Goal: Transaction & Acquisition: Obtain resource

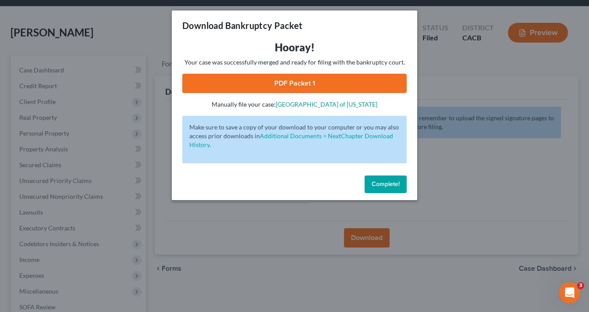
click at [375, 182] on span "Complete!" at bounding box center [386, 183] width 28 height 7
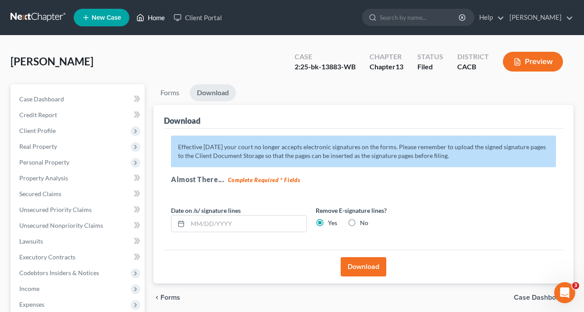
click at [165, 21] on link "Home" at bounding box center [150, 18] width 37 height 16
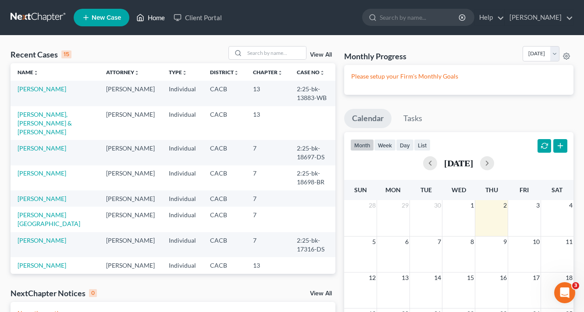
scroll to position [35, 0]
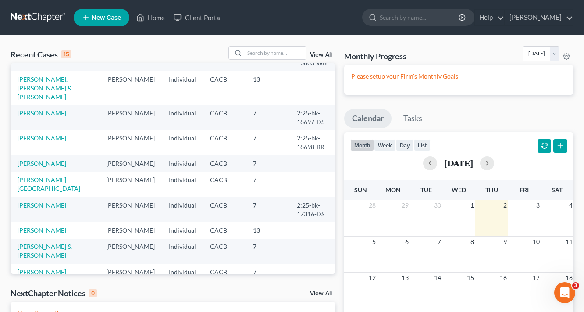
click at [46, 79] on link "[PERSON_NAME], [PERSON_NAME] & [PERSON_NAME]" at bounding box center [45, 87] width 54 height 25
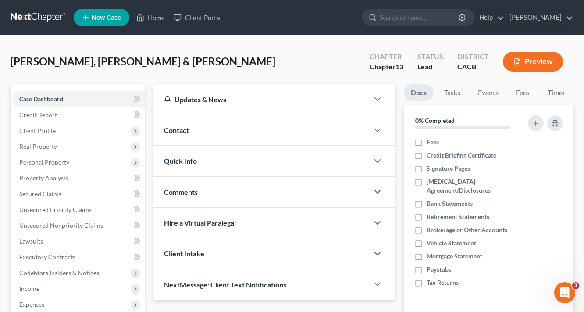
click at [546, 63] on button "Preview" at bounding box center [533, 62] width 60 height 20
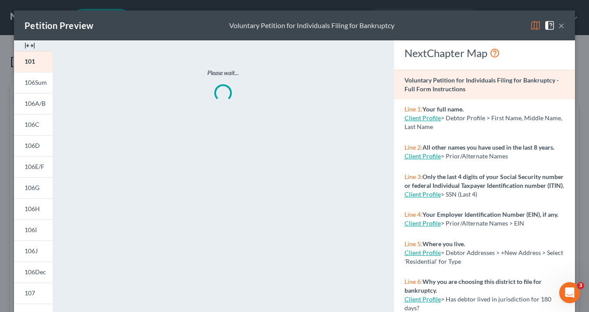
click at [535, 27] on img at bounding box center [536, 25] width 11 height 11
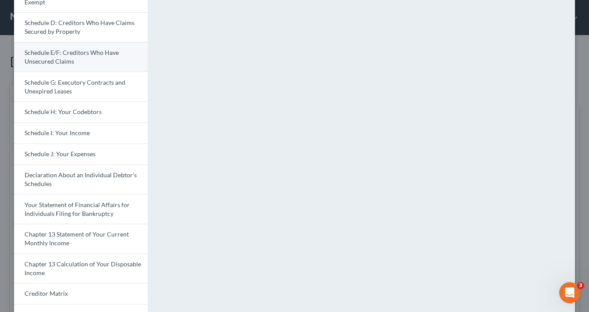
scroll to position [140, 0]
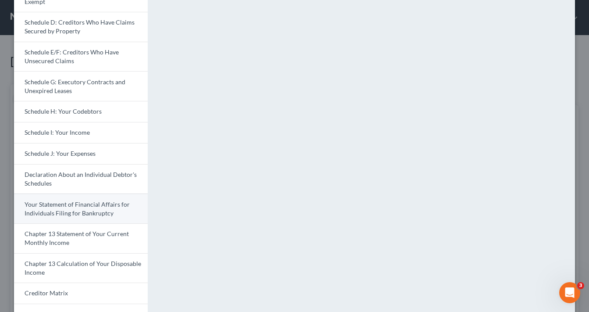
click at [83, 208] on span "Your Statement of Financial Affairs for Individuals Filing for Bankruptcy" at bounding box center [77, 208] width 105 height 16
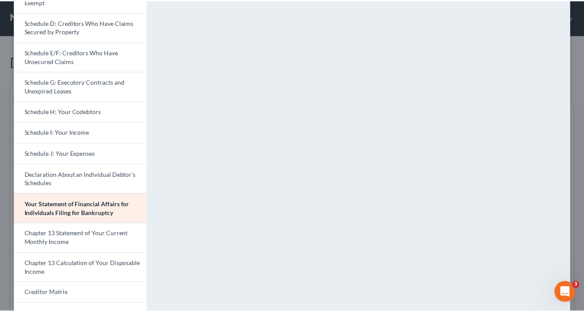
scroll to position [0, 0]
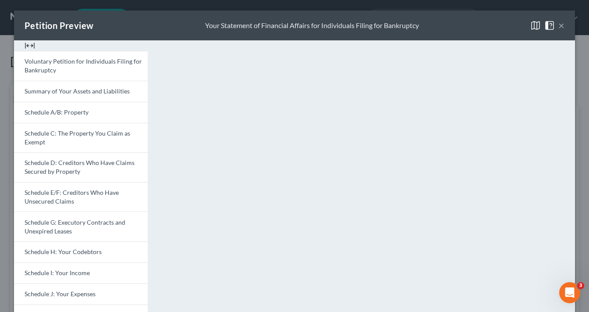
click at [559, 26] on button "×" at bounding box center [562, 25] width 6 height 11
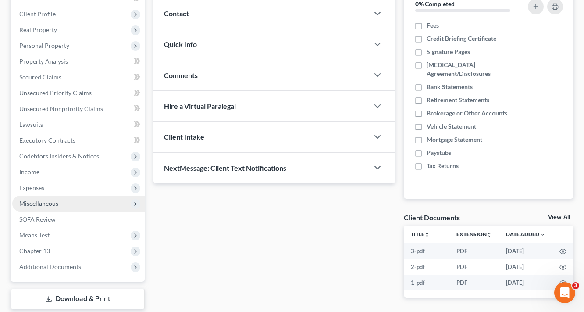
scroll to position [169, 0]
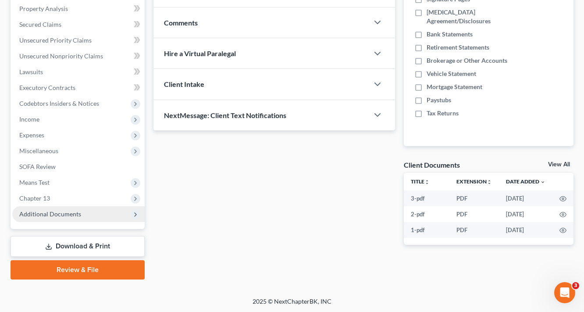
click at [47, 211] on span "Additional Documents" at bounding box center [50, 213] width 62 height 7
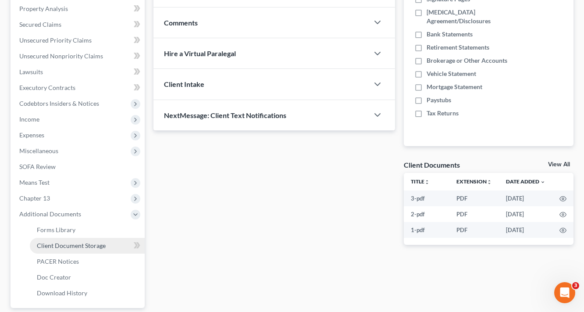
click at [76, 247] on span "Client Document Storage" at bounding box center [71, 245] width 69 height 7
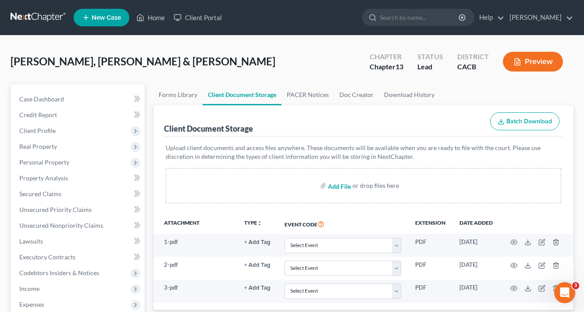
click at [333, 182] on input "file" at bounding box center [338, 186] width 21 height 16
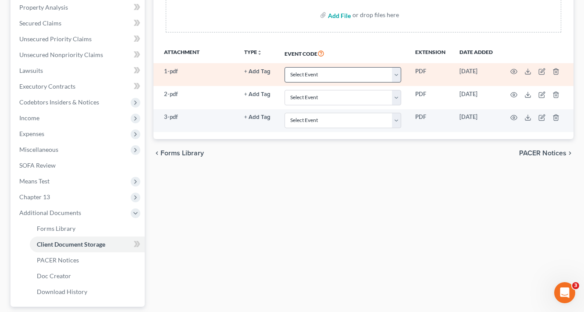
scroll to position [108, 0]
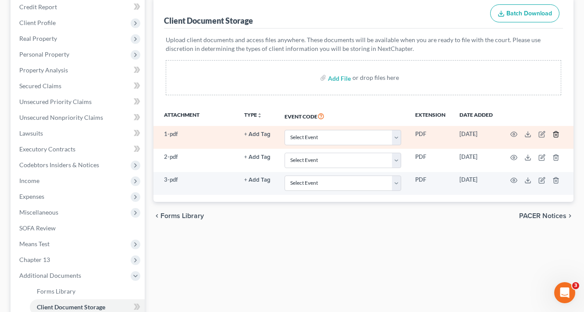
click at [553, 137] on icon "button" at bounding box center [556, 134] width 7 height 7
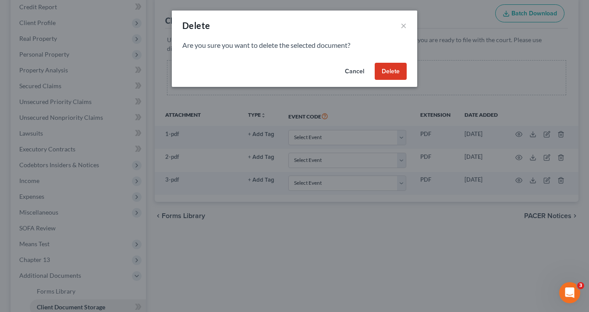
click at [393, 79] on button "Delete" at bounding box center [391, 72] width 32 height 18
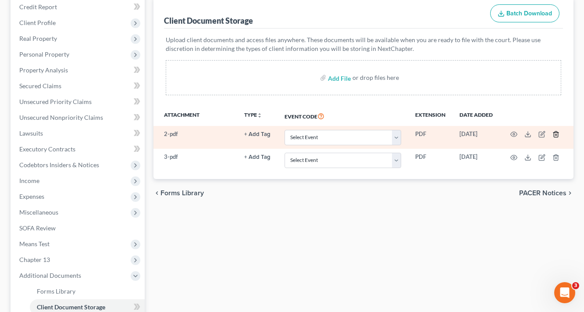
click at [557, 134] on icon "button" at bounding box center [556, 134] width 7 height 7
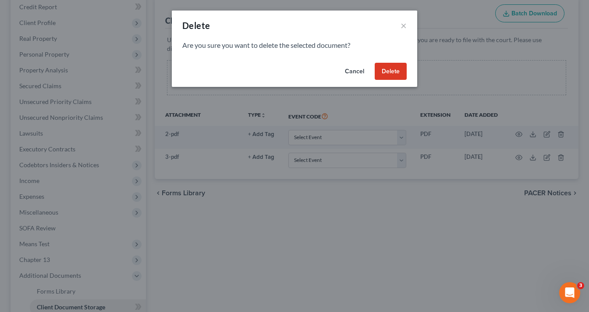
click at [405, 74] on button "Delete" at bounding box center [391, 72] width 32 height 18
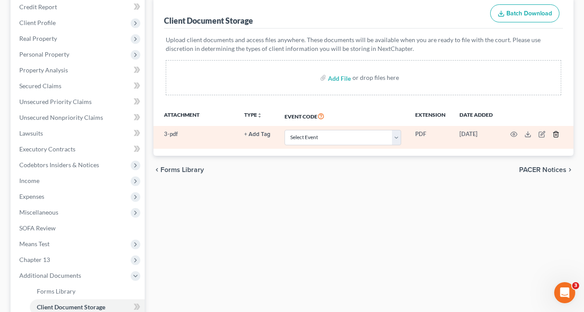
click at [556, 135] on icon "button" at bounding box center [556, 134] width 7 height 7
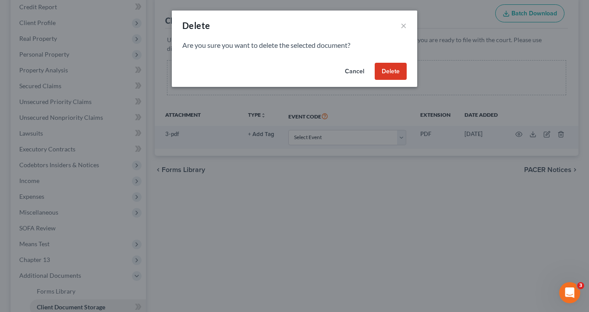
click at [389, 70] on button "Delete" at bounding box center [391, 72] width 32 height 18
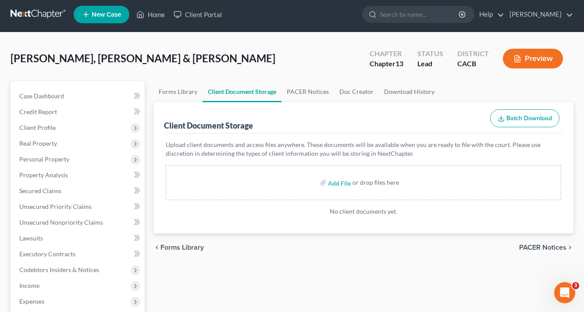
scroll to position [3, 0]
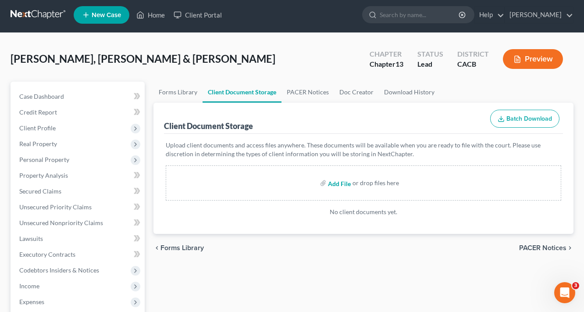
click at [347, 182] on input "file" at bounding box center [338, 183] width 21 height 16
type input "C:\fakepath\1.pdf"
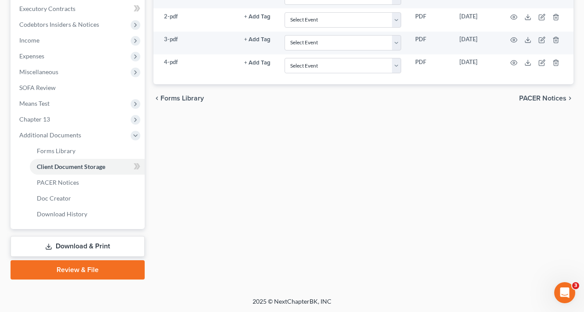
click at [105, 239] on link "Download & Print" at bounding box center [78, 246] width 134 height 21
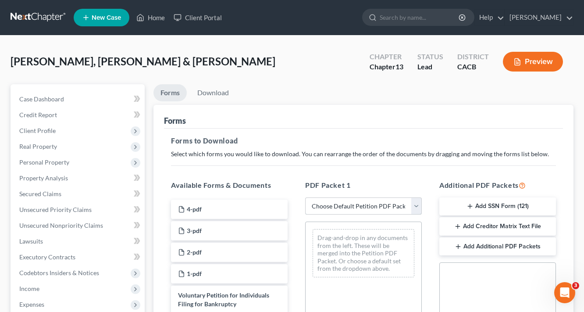
click at [356, 207] on select "Choose Default Petition PDF Packet Complete Bankruptcy Petition (all forms and …" at bounding box center [363, 206] width 117 height 18
select select "8"
click at [305, 197] on select "Choose Default Petition PDF Packet Complete Bankruptcy Petition (all forms and …" at bounding box center [363, 206] width 117 height 18
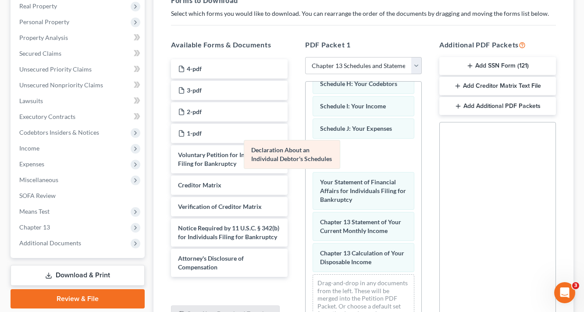
scroll to position [184, 0]
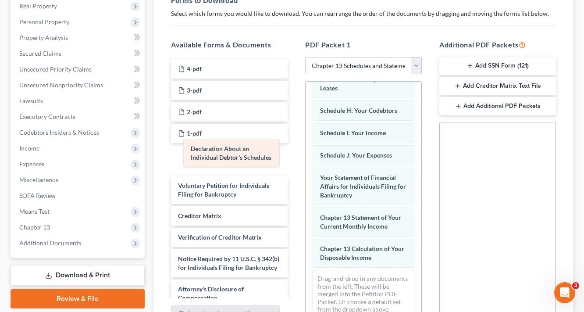
drag, startPoint x: 369, startPoint y: 151, endPoint x: 229, endPoint y: 154, distance: 139.9
click at [306, 154] on div "Declaration About an Individual Debtor's Schedules Summary of Your Assets and L…" at bounding box center [364, 111] width 116 height 427
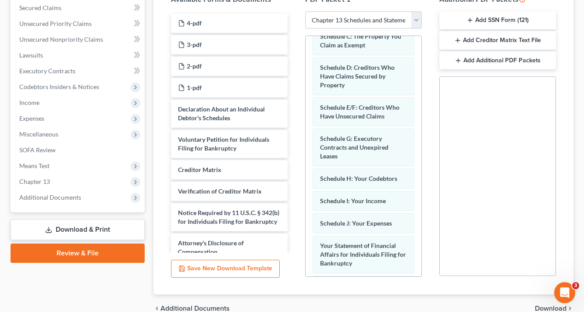
scroll to position [229, 0]
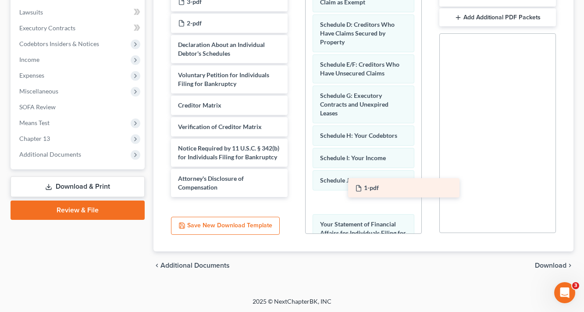
drag, startPoint x: 193, startPoint y: 44, endPoint x: 371, endPoint y: 188, distance: 227.9
click at [295, 188] on div "1-pdf 4-pdf 3-pdf 2-pdf 1-pdf Declaration About an Individual Debtor's Schedule…" at bounding box center [229, 84] width 131 height 226
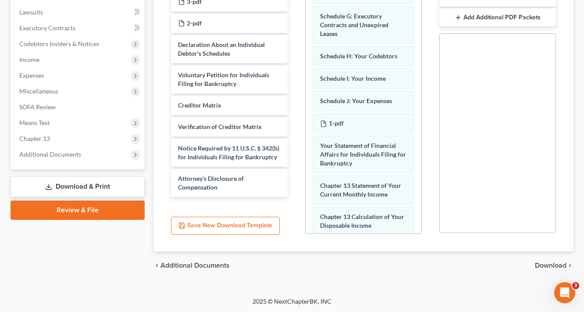
scroll to position [206, 0]
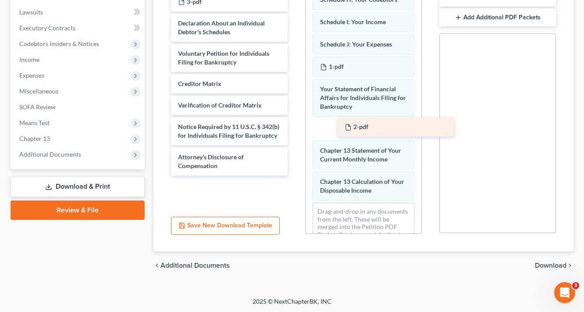
drag, startPoint x: 189, startPoint y: 24, endPoint x: 355, endPoint y: 126, distance: 195.5
click at [295, 126] on div "2-pdf 4-pdf 3-pdf 2-pdf Declaration About an Individual Debtor's Schedules Volu…" at bounding box center [229, 73] width 131 height 205
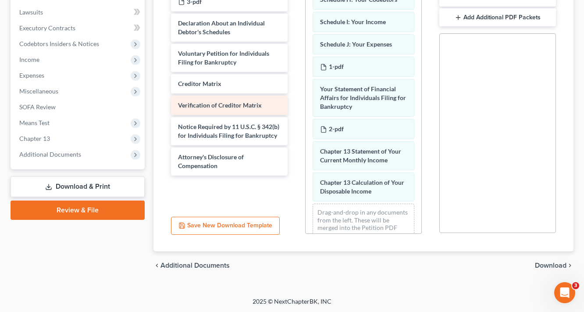
scroll to position [159, 0]
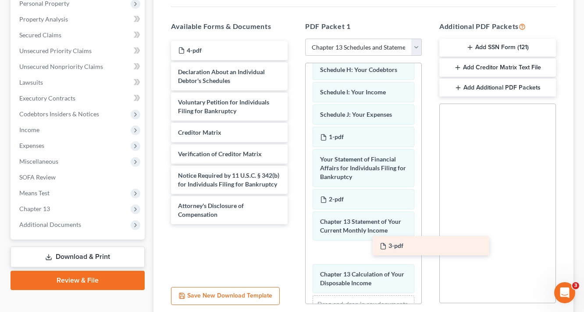
drag, startPoint x: 198, startPoint y: 69, endPoint x: 374, endPoint y: 234, distance: 241.4
click at [295, 224] on div "3-pdf 4-pdf 3-pdf Declaration About an Individual Debtor's Schedules Voluntary …" at bounding box center [229, 132] width 131 height 183
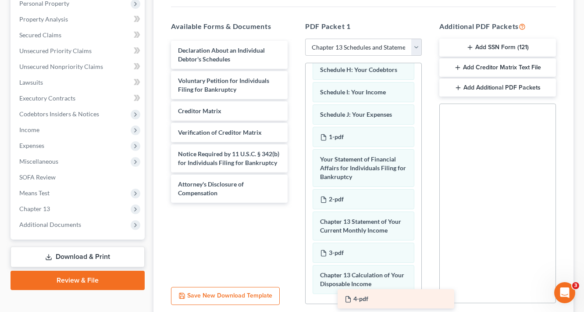
drag, startPoint x: 200, startPoint y: 49, endPoint x: 367, endPoint y: 298, distance: 299.7
click at [295, 203] on div "4-pdf 4-pdf Declaration About an Individual Debtor's Schedules Voluntary Petiti…" at bounding box center [229, 122] width 131 height 162
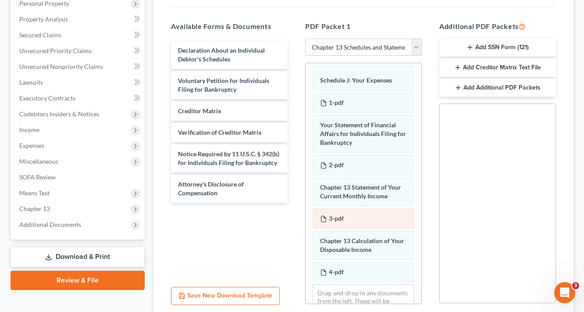
scroll to position [272, 0]
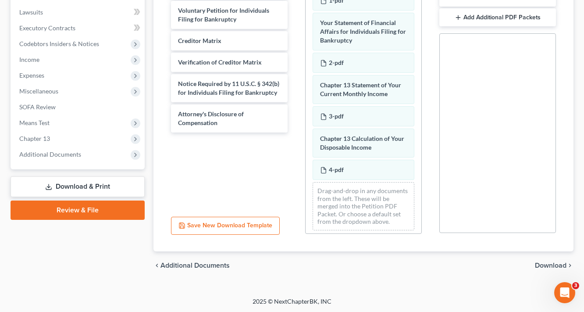
click at [561, 263] on span "Download" at bounding box center [551, 265] width 32 height 7
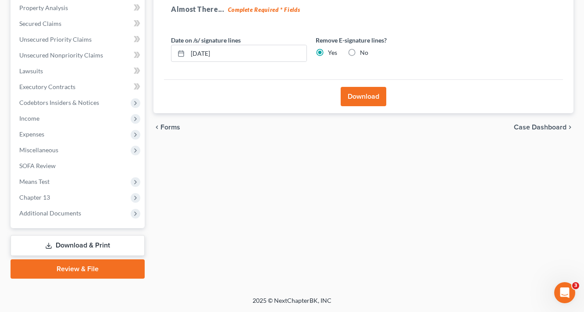
scroll to position [169, 0]
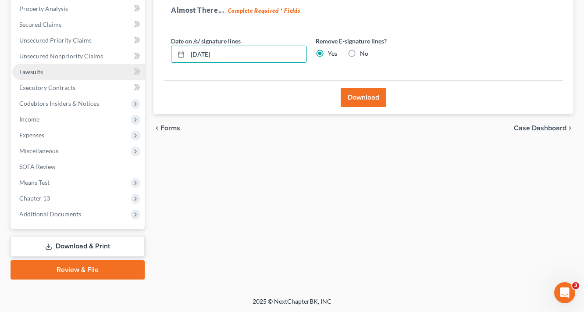
drag, startPoint x: 240, startPoint y: 49, endPoint x: 56, endPoint y: 75, distance: 185.9
click at [76, 74] on div "Petition Navigation Case Dashboard Payments Invoices Payments Payments Credit R…" at bounding box center [292, 97] width 572 height 364
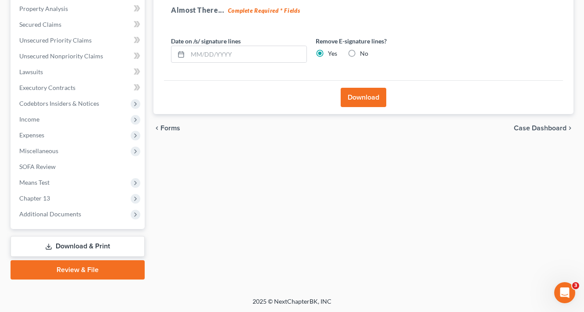
click at [353, 95] on button "Download" at bounding box center [364, 97] width 46 height 19
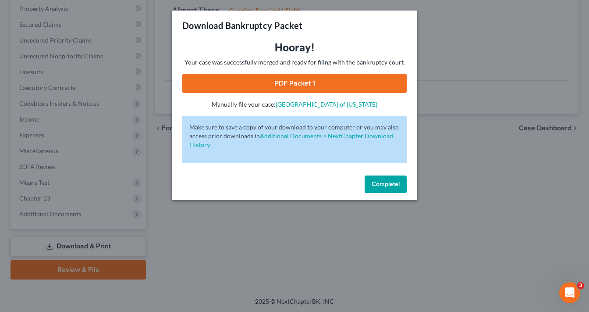
click at [319, 83] on link "PDF Packet 1" at bounding box center [294, 83] width 225 height 19
click at [396, 181] on span "Complete!" at bounding box center [386, 183] width 28 height 7
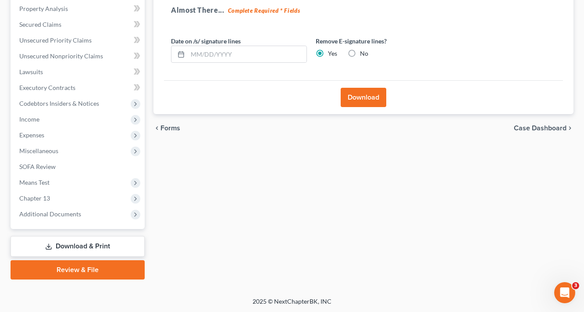
click at [72, 246] on link "Download & Print" at bounding box center [78, 246] width 134 height 21
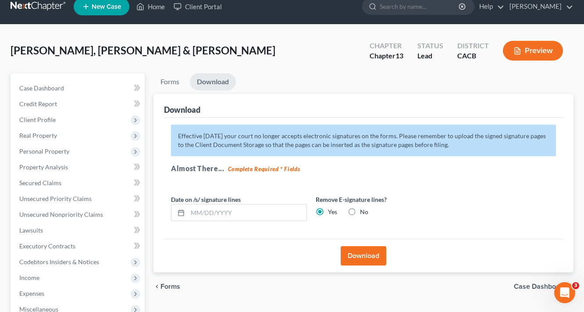
scroll to position [0, 0]
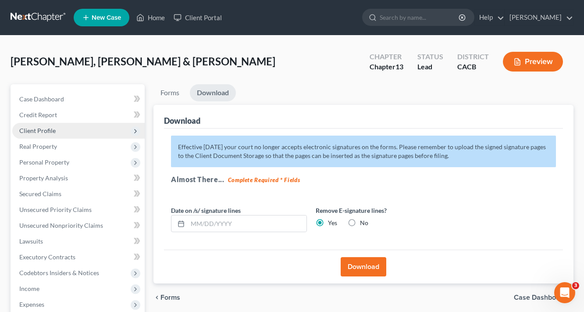
click at [47, 129] on span "Client Profile" at bounding box center [37, 130] width 36 height 7
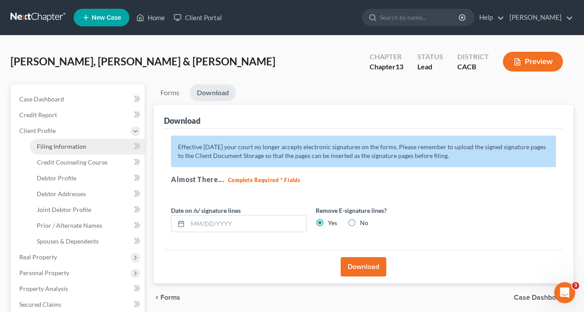
click at [60, 143] on span "Filing Information" at bounding box center [62, 146] width 50 height 7
select select "1"
select select "3"
select select "4"
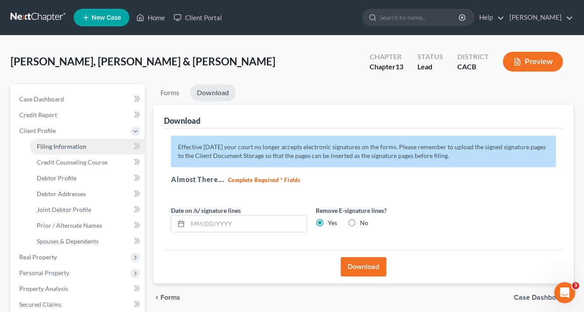
select select "1"
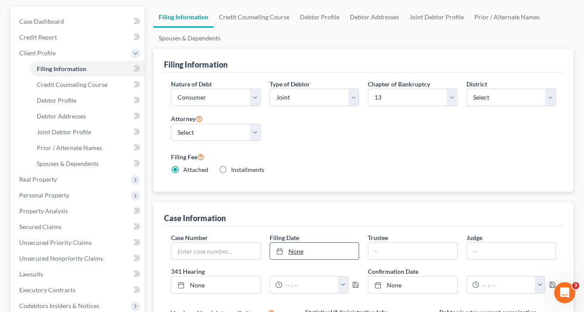
scroll to position [140, 0]
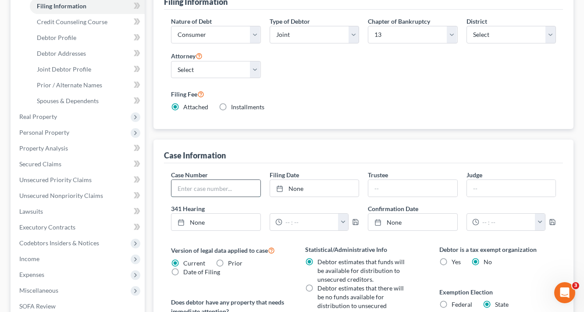
click at [221, 184] on input "text" at bounding box center [215, 188] width 89 height 17
paste input "2:25-bk-18270-VZ"
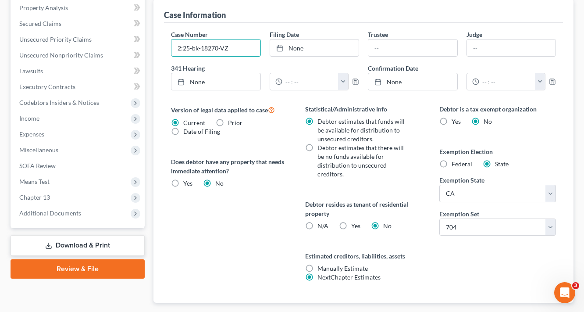
type input "2:25-bk-18270-VZ"
click at [90, 244] on link "Download & Print" at bounding box center [78, 245] width 134 height 21
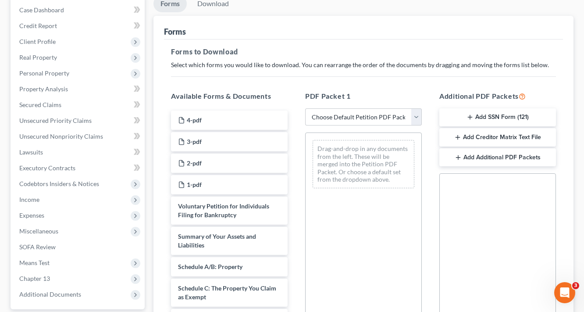
scroll to position [105, 0]
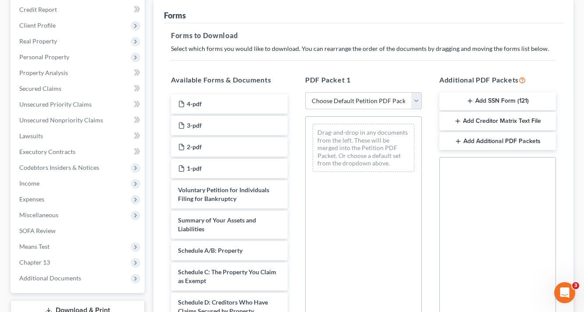
click at [361, 102] on select "Choose Default Petition PDF Packet Complete Bankruptcy Petition (all forms and …" at bounding box center [363, 101] width 117 height 18
select select "8"
click at [305, 92] on select "Choose Default Petition PDF Packet Complete Bankruptcy Petition (all forms and …" at bounding box center [363, 101] width 117 height 18
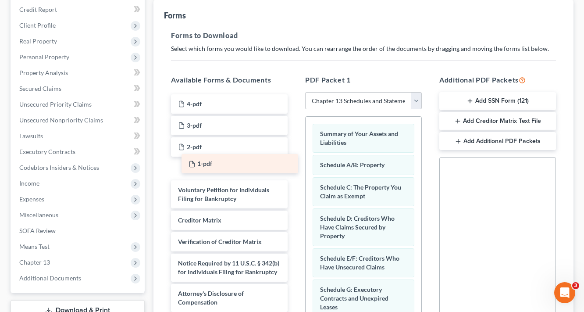
drag, startPoint x: 179, startPoint y: 166, endPoint x: 189, endPoint y: 162, distance: 11.2
click at [189, 162] on div "1-pdf 4-pdf 3-pdf 2-pdf 1-pdf 1-pdf Voluntary Petition for Individuals Filing f…" at bounding box center [229, 203] width 131 height 218
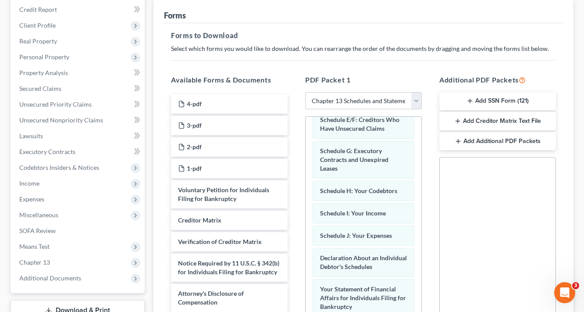
scroll to position [140, 0]
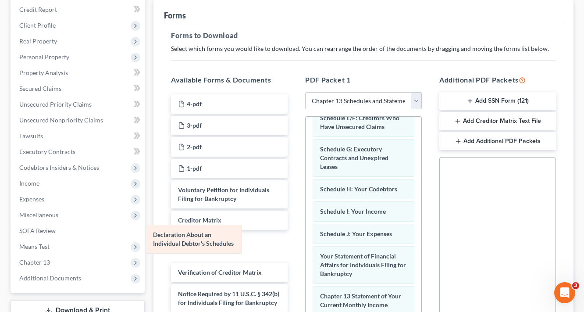
drag, startPoint x: 366, startPoint y: 260, endPoint x: 199, endPoint y: 240, distance: 168.2
click at [306, 240] on div "Declaration About an Individual Debtor's Schedules Summary of Your Assets and L…" at bounding box center [364, 189] width 116 height 427
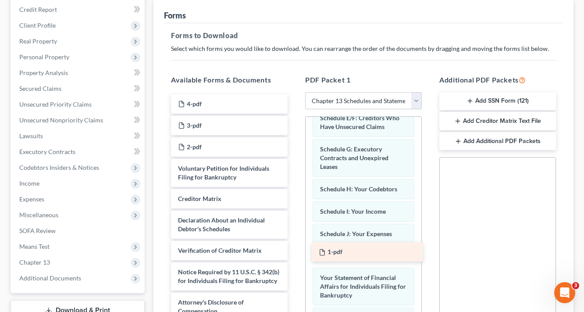
drag, startPoint x: 198, startPoint y: 167, endPoint x: 350, endPoint y: 253, distance: 175.1
click at [295, 254] on div "1-pdf 4-pdf 3-pdf 2-pdf 1-pdf Voluntary Petition for Individuals Filing for Ban…" at bounding box center [229, 207] width 131 height 226
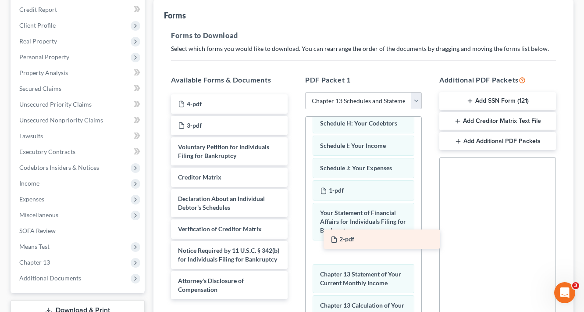
drag, startPoint x: 182, startPoint y: 145, endPoint x: 335, endPoint y: 238, distance: 178.7
click at [295, 238] on div "2-pdf 4-pdf 3-pdf 2-pdf Voluntary Petition for Individuals Filing for Bankruptc…" at bounding box center [229, 196] width 131 height 205
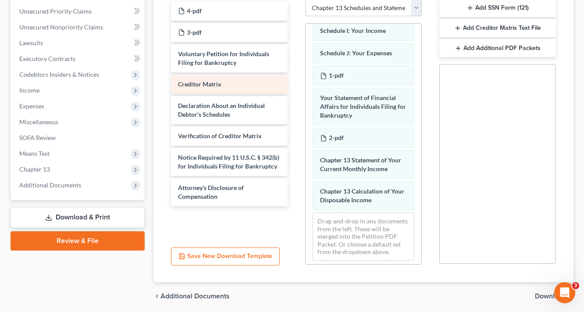
scroll to position [159, 0]
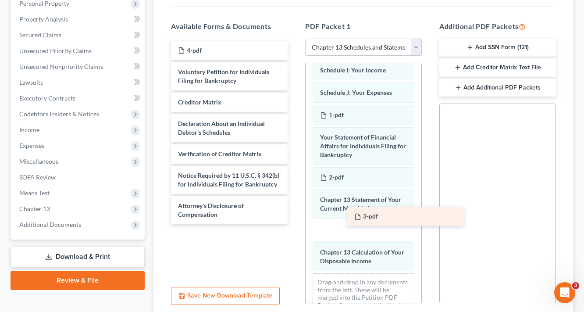
drag, startPoint x: 200, startPoint y: 67, endPoint x: 374, endPoint y: 213, distance: 227.5
click at [295, 213] on div "3-pdf 4-pdf 3-pdf Voluntary Petition for Individuals Filing for Bankruptcy Cred…" at bounding box center [229, 132] width 131 height 183
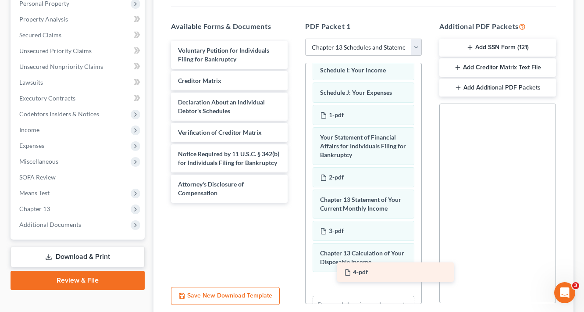
drag, startPoint x: 195, startPoint y: 52, endPoint x: 356, endPoint y: 269, distance: 270.5
click at [295, 203] on div "4-pdf 4-pdf Voluntary Petition for Individuals Filing for Bankruptcy Creditor M…" at bounding box center [229, 122] width 131 height 162
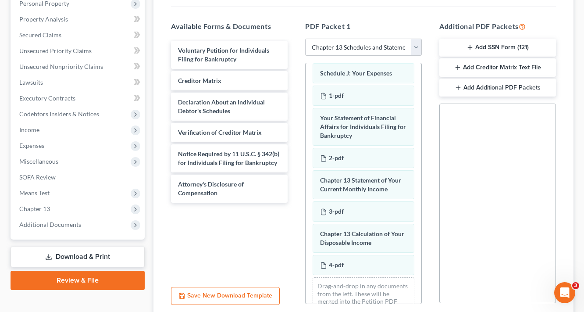
scroll to position [272, 0]
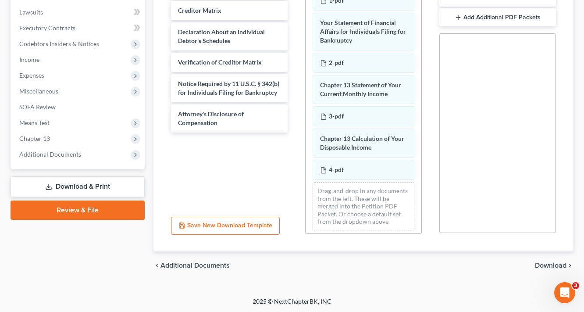
click at [538, 263] on span "Download" at bounding box center [551, 265] width 32 height 7
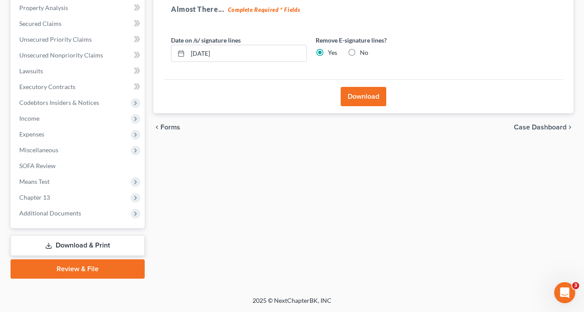
scroll to position [169, 0]
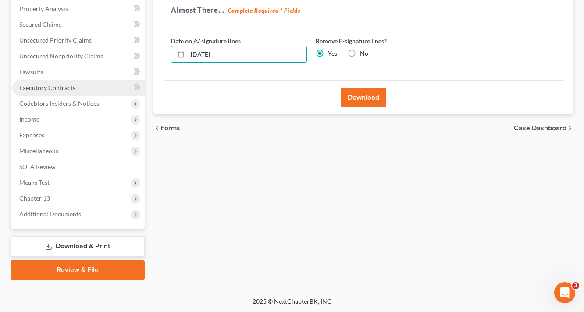
drag, startPoint x: 233, startPoint y: 53, endPoint x: 51, endPoint y: 93, distance: 186.5
click at [85, 85] on div "Petition Navigation Case Dashboard Payments Invoices Payments Payments Credit R…" at bounding box center [292, 97] width 572 height 364
click at [359, 104] on button "Download" at bounding box center [364, 97] width 46 height 19
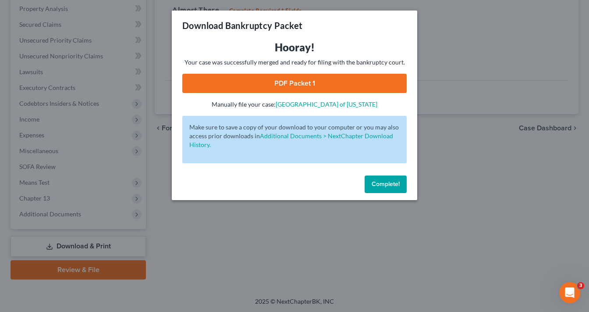
click at [325, 86] on link "PDF Packet 1" at bounding box center [294, 83] width 225 height 19
click at [468, 150] on div "Download Bankruptcy Packet Hooray! Your case was successfully merged and ready …" at bounding box center [294, 156] width 589 height 312
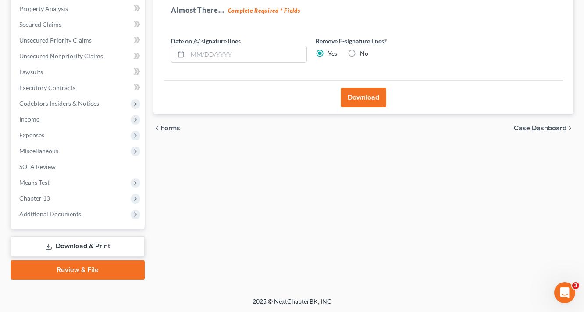
click at [87, 244] on link "Download & Print" at bounding box center [78, 246] width 134 height 21
click at [84, 245] on link "Download & Print" at bounding box center [78, 246] width 134 height 21
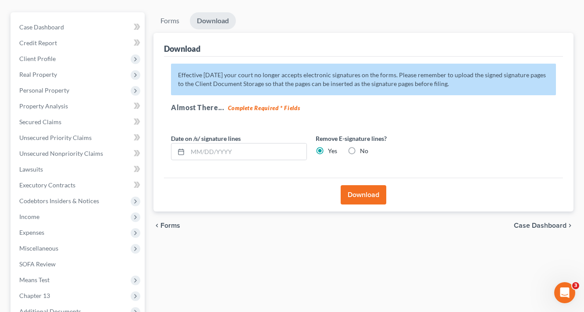
scroll to position [0, 0]
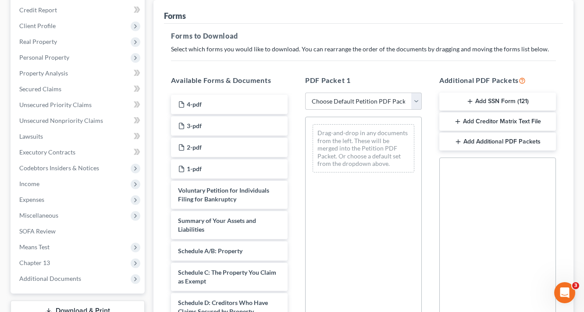
scroll to position [105, 0]
click at [345, 109] on div "PDF Packet 1 Choose Default Petition PDF Packet Complete Bankruptcy Petition (a…" at bounding box center [363, 216] width 134 height 297
click at [354, 102] on select "Choose Default Petition PDF Packet Complete Bankruptcy Petition (all forms and …" at bounding box center [363, 101] width 117 height 18
select select "8"
click at [305, 92] on select "Choose Default Petition PDF Packet Complete Bankruptcy Petition (all forms and …" at bounding box center [363, 101] width 117 height 18
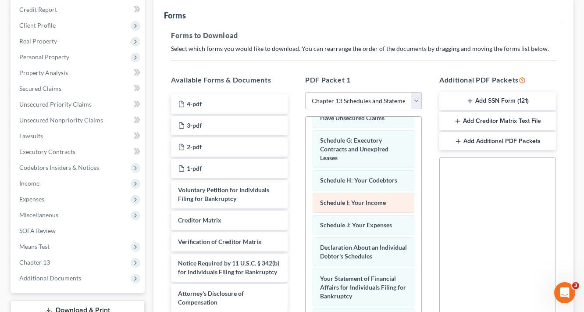
scroll to position [175, 0]
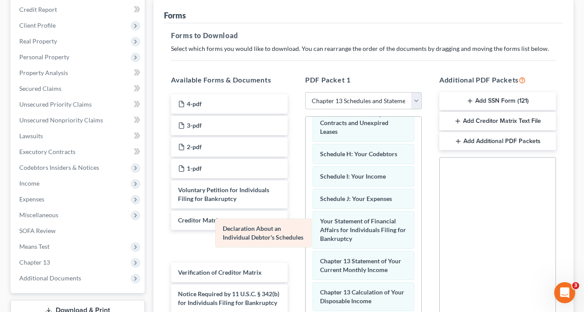
drag, startPoint x: 349, startPoint y: 230, endPoint x: 223, endPoint y: 239, distance: 126.6
click at [306, 239] on div "Declaration About an Individual Debtor's Schedules Summary of Your Assets and L…" at bounding box center [364, 154] width 116 height 427
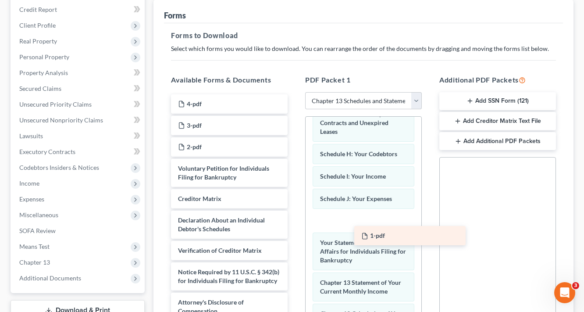
drag, startPoint x: 187, startPoint y: 165, endPoint x: 371, endPoint y: 228, distance: 194.1
click at [295, 228] on div "1-pdf 4-pdf 3-pdf 2-pdf 1-pdf Voluntary Petition for Individuals Filing for Ban…" at bounding box center [229, 207] width 131 height 226
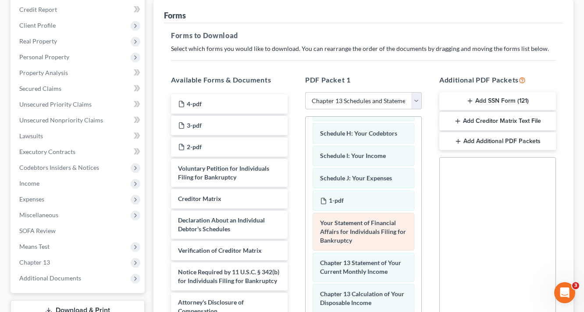
scroll to position [206, 0]
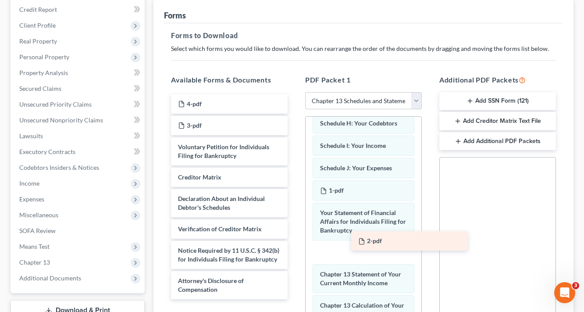
drag, startPoint x: 188, startPoint y: 144, endPoint x: 368, endPoint y: 239, distance: 203.6
click at [295, 239] on div "2-pdf 4-pdf 3-pdf 2-pdf Voluntary Petition for Individuals Filing for Bankruptc…" at bounding box center [229, 196] width 131 height 205
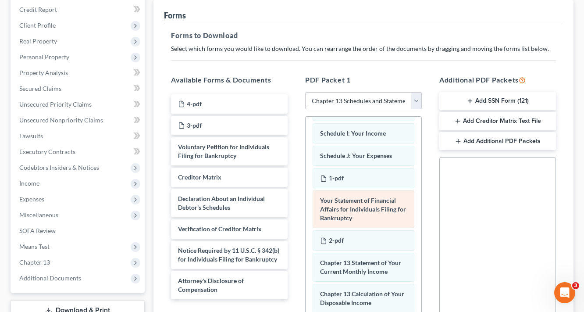
scroll to position [228, 0]
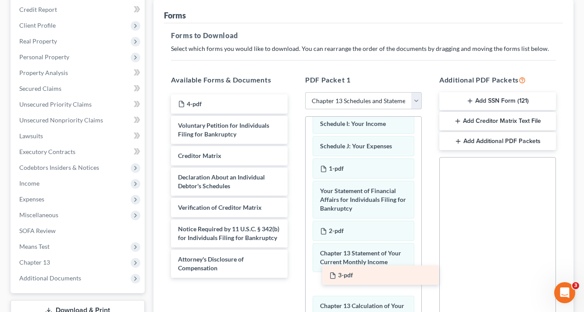
drag, startPoint x: 186, startPoint y: 124, endPoint x: 340, endPoint y: 273, distance: 214.6
click at [295, 273] on div "3-pdf 4-pdf 3-pdf Voluntary Petition for Individuals Filing for Bankruptcy Cred…" at bounding box center [229, 185] width 131 height 183
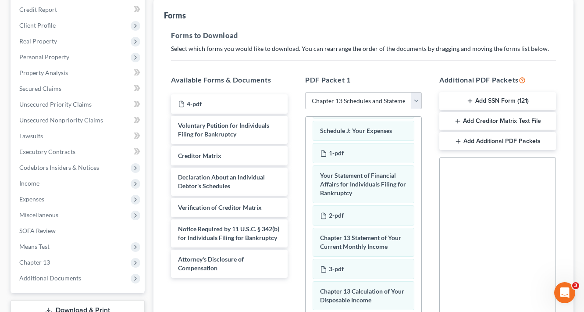
scroll to position [250, 0]
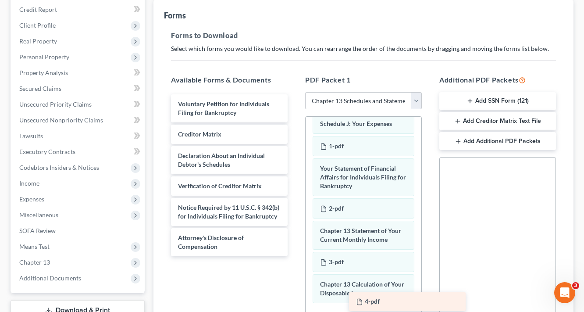
drag, startPoint x: 202, startPoint y: 103, endPoint x: 368, endPoint y: 300, distance: 257.6
click at [295, 256] on div "4-pdf 4-pdf Voluntary Petition for Individuals Filing for Bankruptcy Creditor M…" at bounding box center [229, 175] width 131 height 162
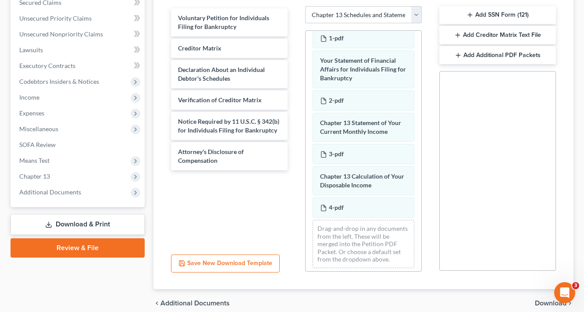
scroll to position [229, 0]
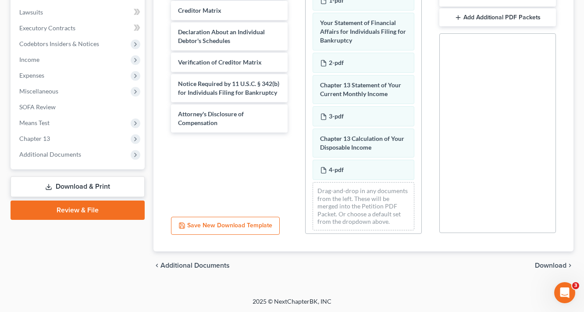
click at [560, 265] on span "Download" at bounding box center [551, 265] width 32 height 7
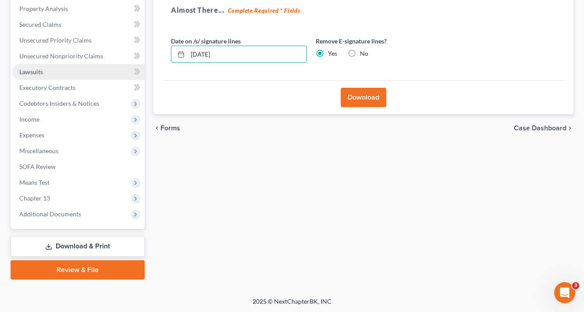
drag, startPoint x: 249, startPoint y: 51, endPoint x: 123, endPoint y: 76, distance: 128.4
click at [144, 73] on div "Petition Navigation Case Dashboard Payments Invoices Payments Payments Credit R…" at bounding box center [292, 97] width 572 height 364
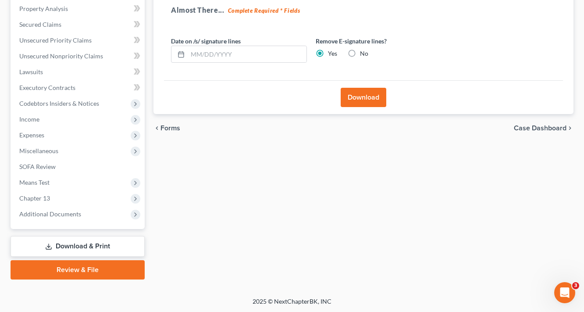
click at [366, 98] on button "Download" at bounding box center [364, 97] width 46 height 19
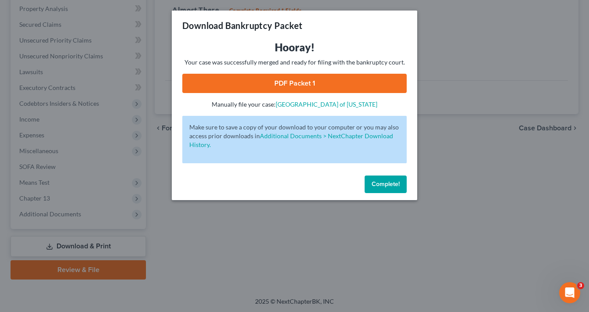
click at [291, 79] on link "PDF Packet 1" at bounding box center [294, 83] width 225 height 19
click at [469, 36] on div "Download Bankruptcy Packet Hooray! Your case was successfully merged and ready …" at bounding box center [294, 156] width 589 height 312
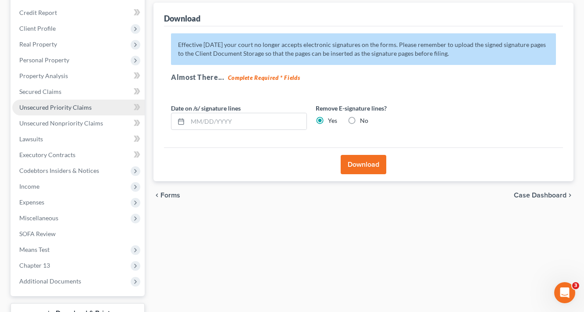
scroll to position [99, 0]
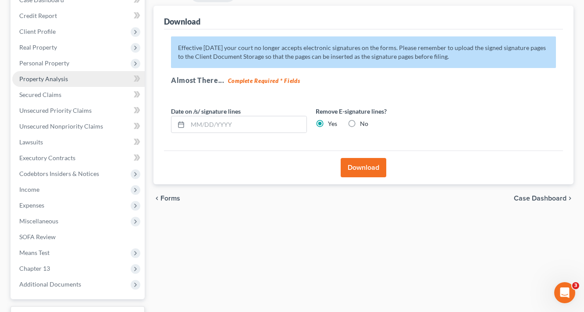
click at [62, 77] on span "Property Analysis" at bounding box center [43, 78] width 49 height 7
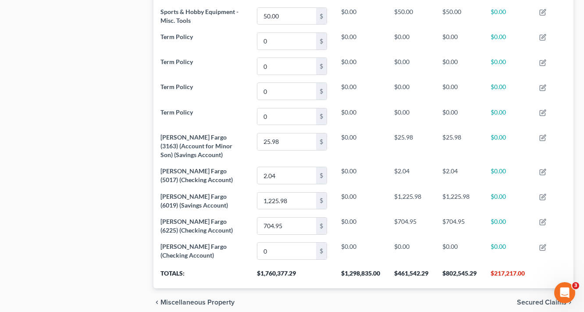
scroll to position [877, 0]
drag, startPoint x: 446, startPoint y: 246, endPoint x: 476, endPoint y: 246, distance: 30.3
click at [476, 263] on th "$802,545.29" at bounding box center [459, 275] width 48 height 25
copy th "802,545.29"
